Goal: Task Accomplishment & Management: Manage account settings

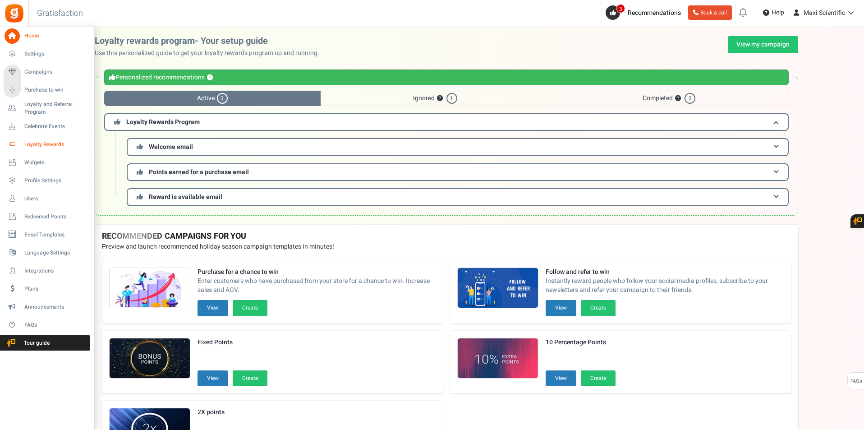
click at [53, 141] on span "Loyalty Rewards" at bounding box center [55, 145] width 63 height 8
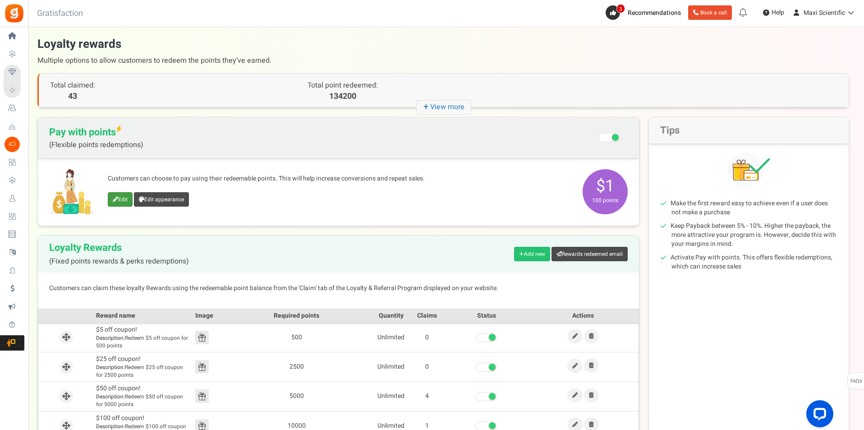
click at [123, 196] on link "Edit" at bounding box center [120, 199] width 25 height 14
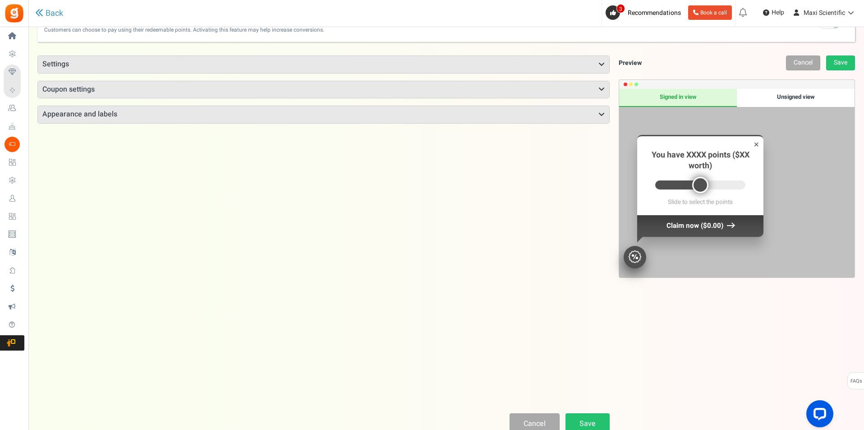
scroll to position [45, 0]
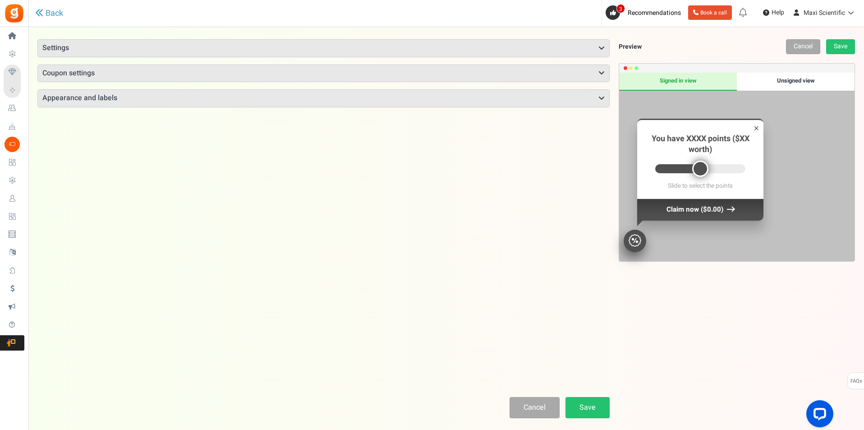
click at [152, 45] on h3 "Settings" at bounding box center [324, 48] width 572 height 17
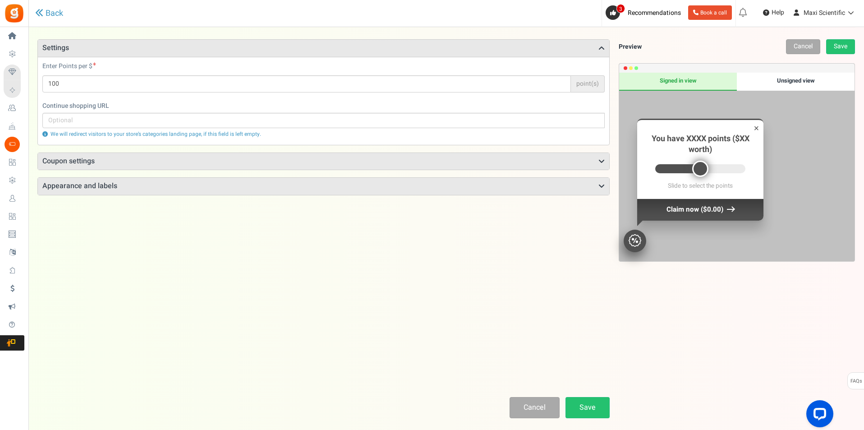
click at [170, 165] on h3 "Coupon settings" at bounding box center [324, 161] width 572 height 17
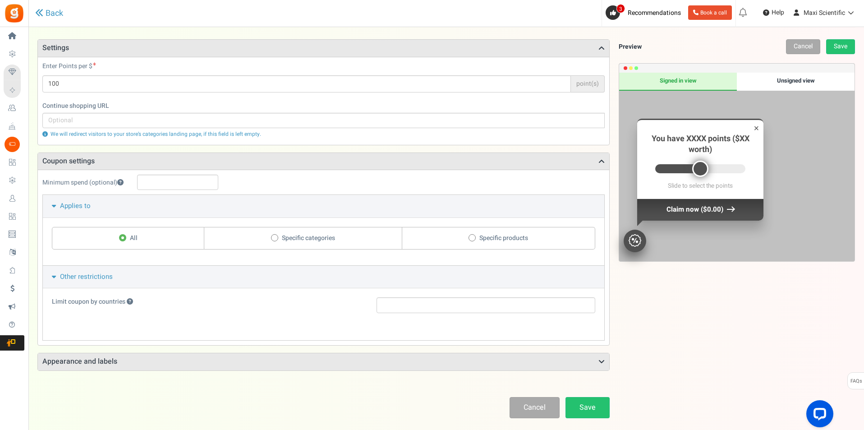
scroll to position [88, 0]
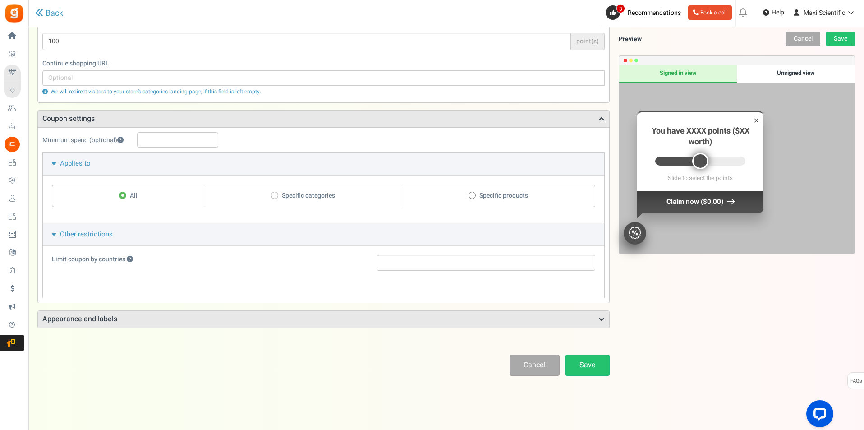
drag, startPoint x: 789, startPoint y: 346, endPoint x: 689, endPoint y: 99, distance: 265.7
click at [789, 345] on div "Points mode Recommended Selecting this may reduce participation Allow customers…" at bounding box center [446, 171] width 818 height 367
click at [839, 12] on span "Maxi Scientific" at bounding box center [825, 12] width 42 height 9
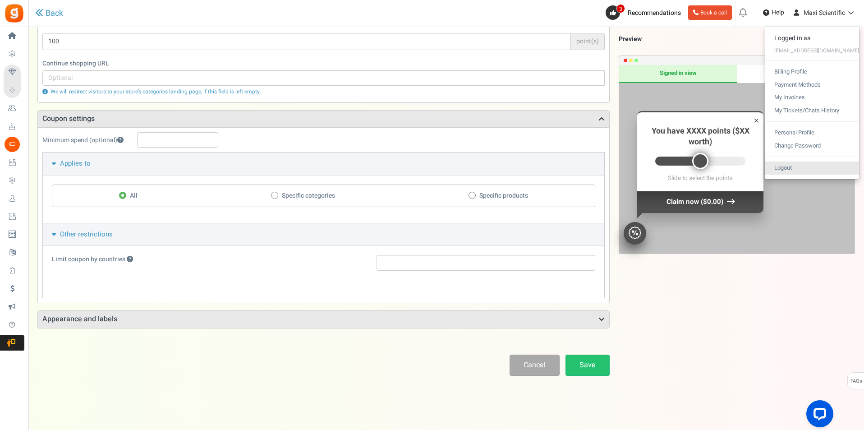
click at [825, 168] on link "Logout" at bounding box center [813, 168] width 94 height 13
